Goal: Information Seeking & Learning: Find contact information

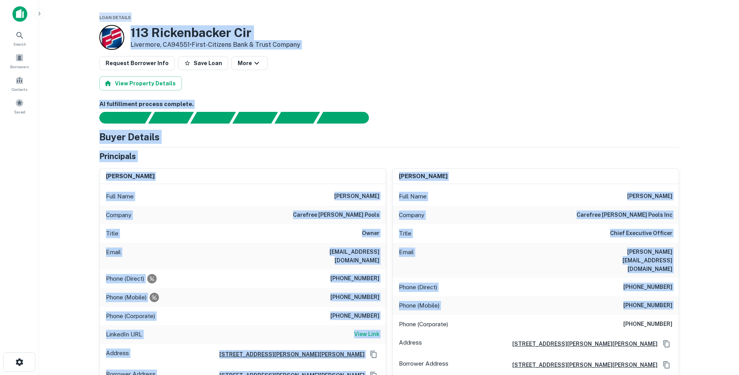
drag, startPoint x: 70, startPoint y: 9, endPoint x: 392, endPoint y: 306, distance: 437.6
click at [392, 306] on main "Loan Details [STREET_ADDRESS] • First-citizens Bank & Trust Company Request Bor…" at bounding box center [389, 187] width 700 height 375
click at [388, 306] on div "gary d toland Full Name gary d toland Company carefree toland pools inc Title C…" at bounding box center [532, 274] width 293 height 224
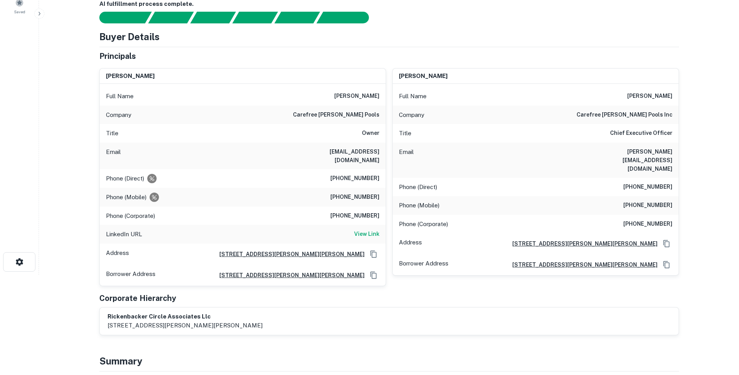
scroll to position [117, 0]
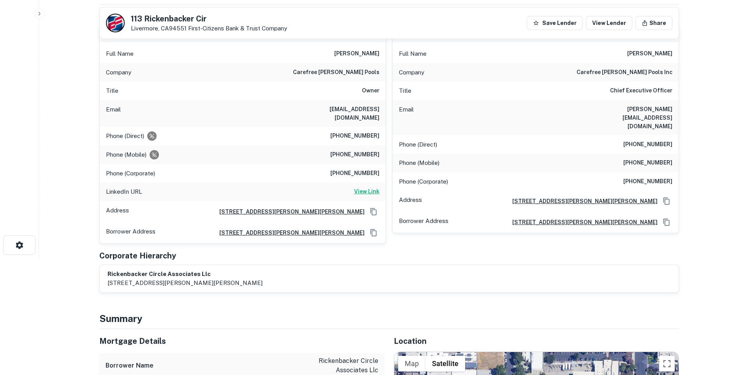
click at [371, 187] on h6 "View Link" at bounding box center [366, 191] width 25 height 9
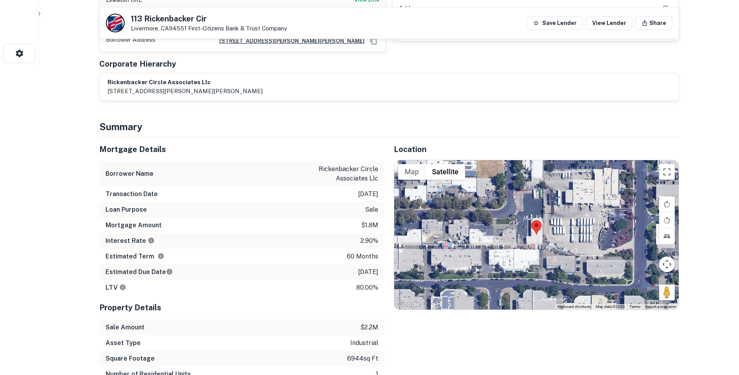
scroll to position [311, 0]
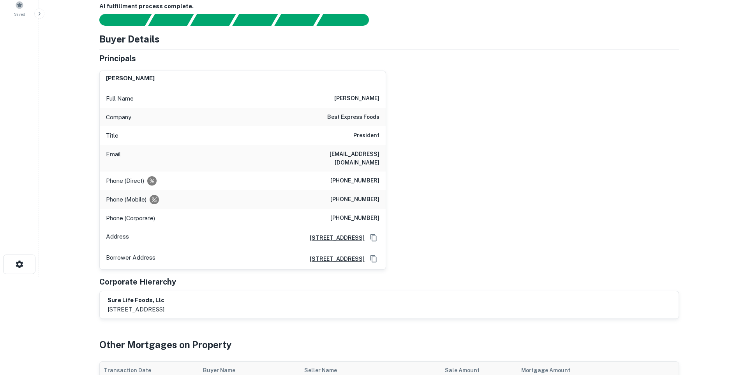
scroll to position [273, 0]
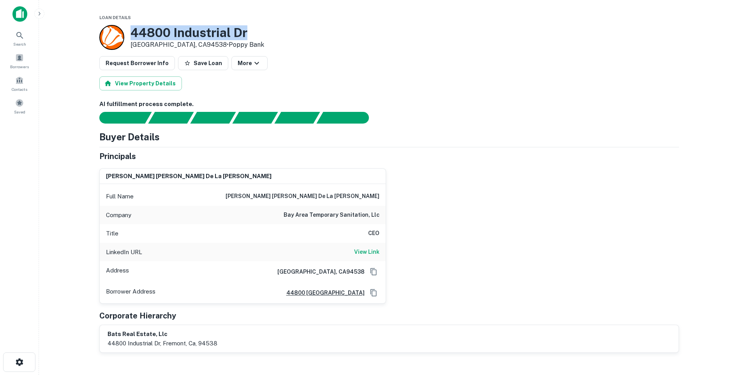
drag, startPoint x: 255, startPoint y: 28, endPoint x: 131, endPoint y: 32, distance: 123.9
click at [131, 32] on div "44800 Industrial Dr Fremont, CA94538 • Poppy Bank" at bounding box center [388, 37] width 579 height 25
copy h3 "44800 Industrial Dr"
click at [361, 252] on h6 "View Link" at bounding box center [366, 251] width 25 height 9
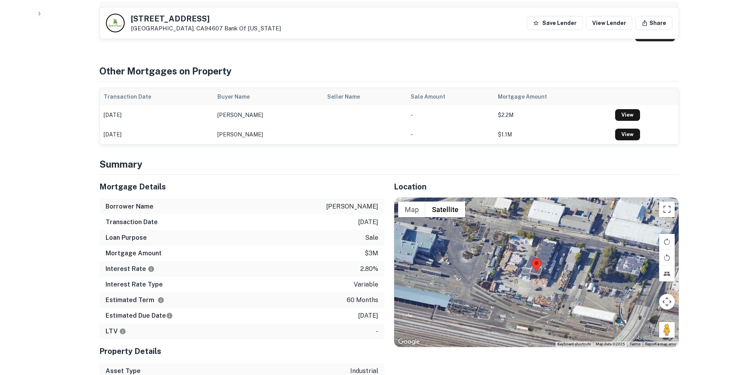
scroll to position [467, 0]
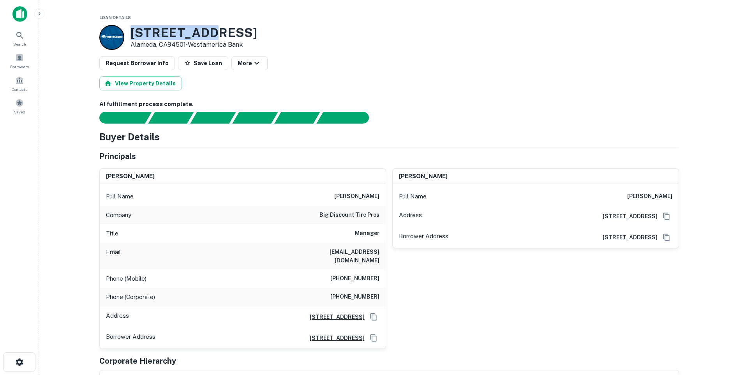
drag, startPoint x: 225, startPoint y: 31, endPoint x: 129, endPoint y: 28, distance: 96.2
click at [129, 28] on div "[STREET_ADDRESS] • Westamerica Bank" at bounding box center [178, 37] width 158 height 25
copy h3 "[STREET_ADDRESS]"
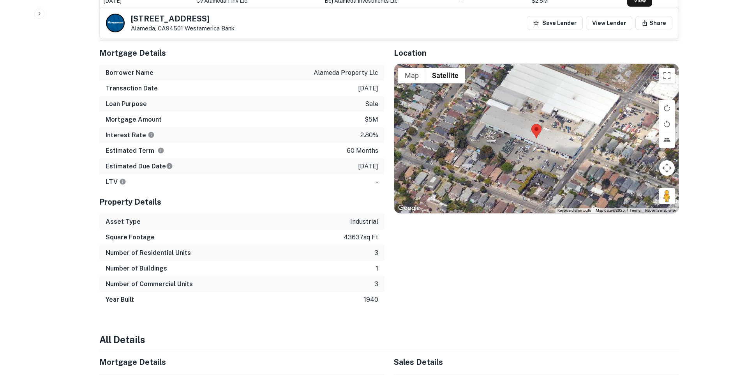
scroll to position [428, 0]
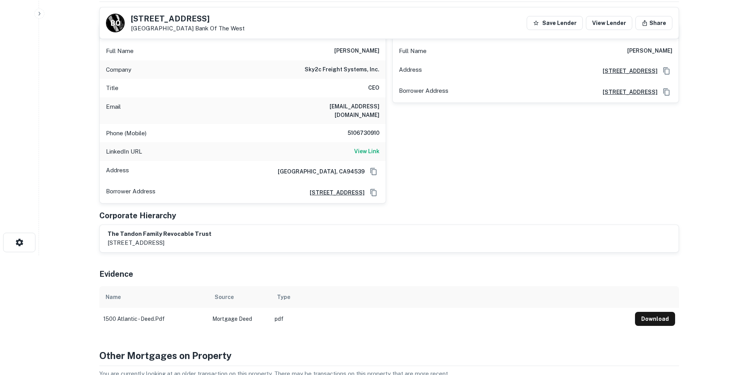
scroll to position [39, 0]
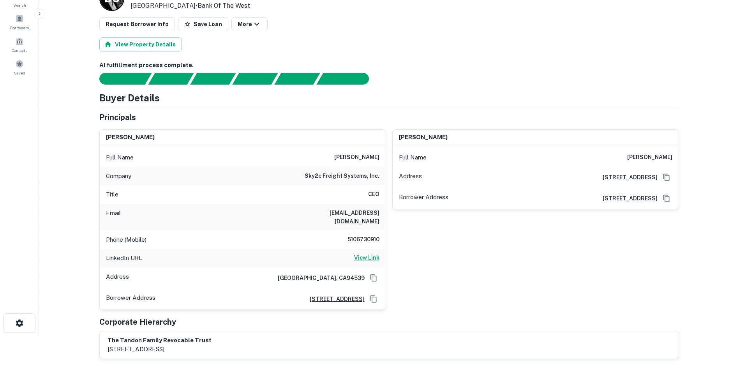
click at [360, 253] on h6 "View Link" at bounding box center [366, 257] width 25 height 9
drag, startPoint x: 327, startPoint y: 214, endPoint x: 381, endPoint y: 209, distance: 54.0
click at [381, 209] on div "Email [EMAIL_ADDRESS][DOMAIN_NAME]" at bounding box center [243, 217] width 286 height 26
copy h6 "[EMAIL_ADDRESS][DOMAIN_NAME]"
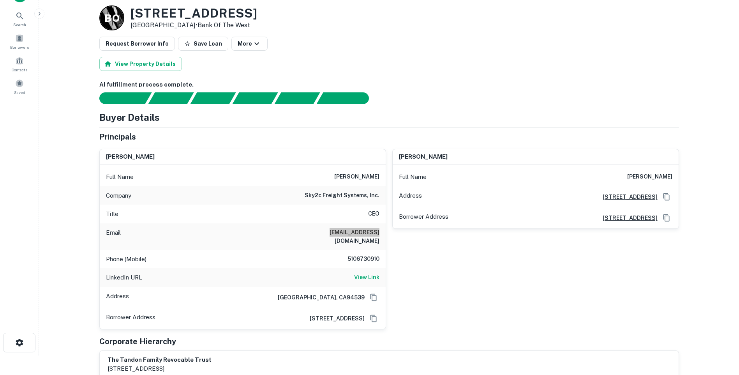
scroll to position [0, 0]
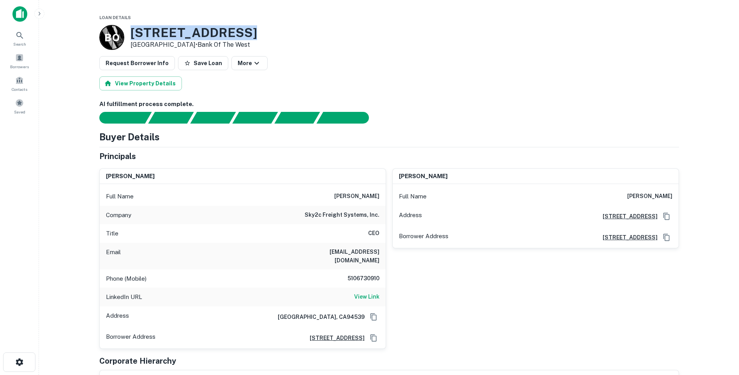
drag, startPoint x: 233, startPoint y: 33, endPoint x: 126, endPoint y: 30, distance: 107.1
click at [132, 28] on h3 "[STREET_ADDRESS]" at bounding box center [193, 32] width 127 height 15
copy h3 "[STREET_ADDRESS]"
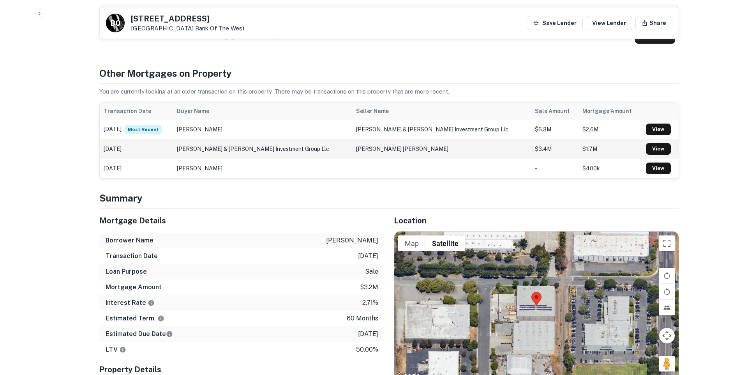
scroll to position [506, 0]
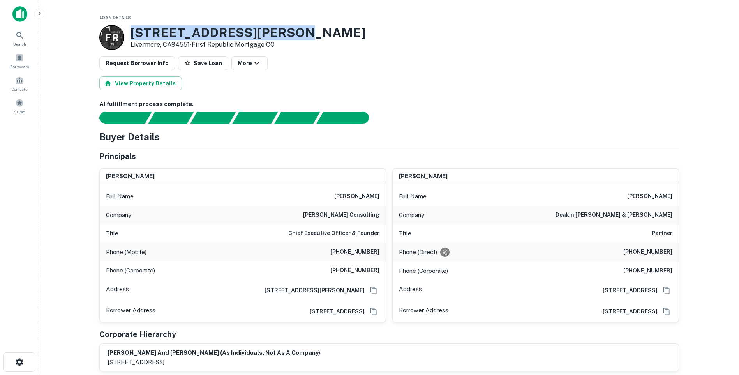
drag, startPoint x: 301, startPoint y: 32, endPoint x: 132, endPoint y: 33, distance: 168.2
click at [132, 33] on div "F R 220 Wright Brothers Ave Livermore, CA94551 • First Republic Mortgage CO" at bounding box center [388, 37] width 579 height 25
copy h3 "220 Wright Brothers Ave"
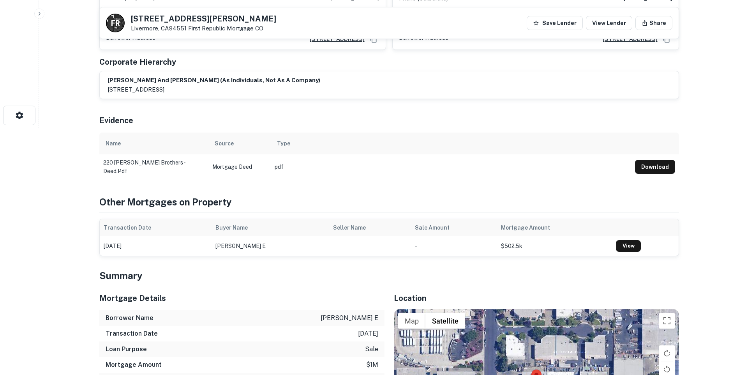
scroll to position [389, 0]
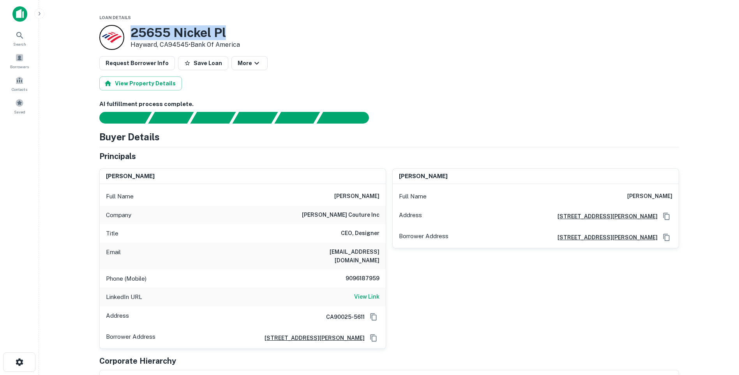
drag, startPoint x: 240, startPoint y: 26, endPoint x: 133, endPoint y: 32, distance: 107.2
click at [133, 32] on h3 "25655 Nickel Pl" at bounding box center [184, 32] width 109 height 15
copy h3 "25655 Nickel Pl"
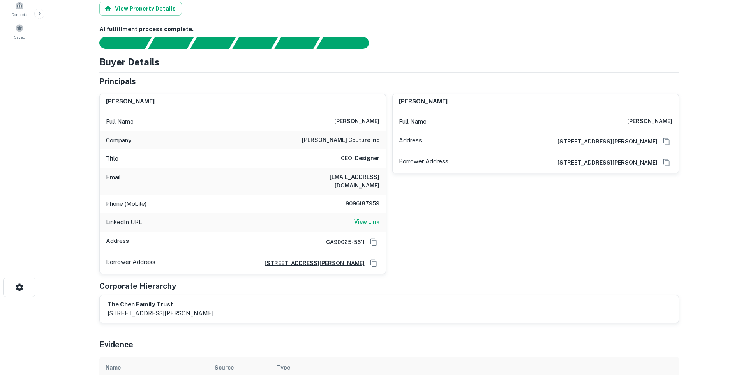
scroll to position [78, 0]
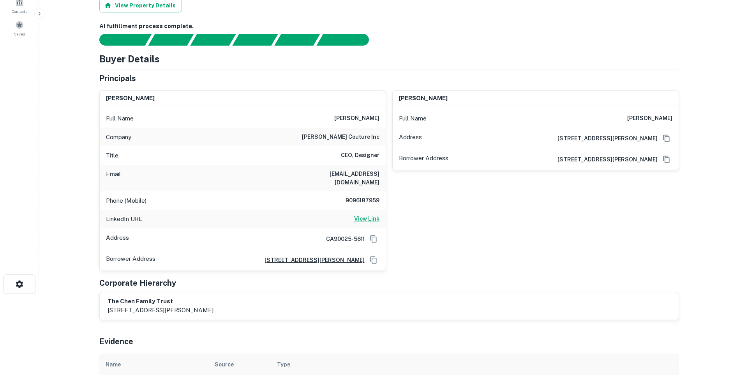
click at [361, 214] on h6 "View Link" at bounding box center [366, 218] width 25 height 9
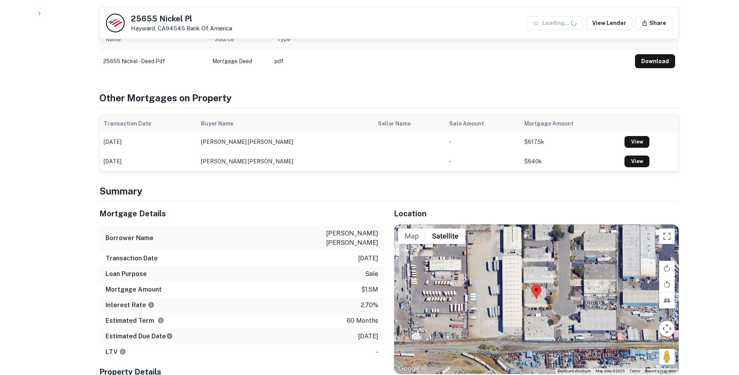
scroll to position [389, 0]
